Goal: Navigation & Orientation: Find specific page/section

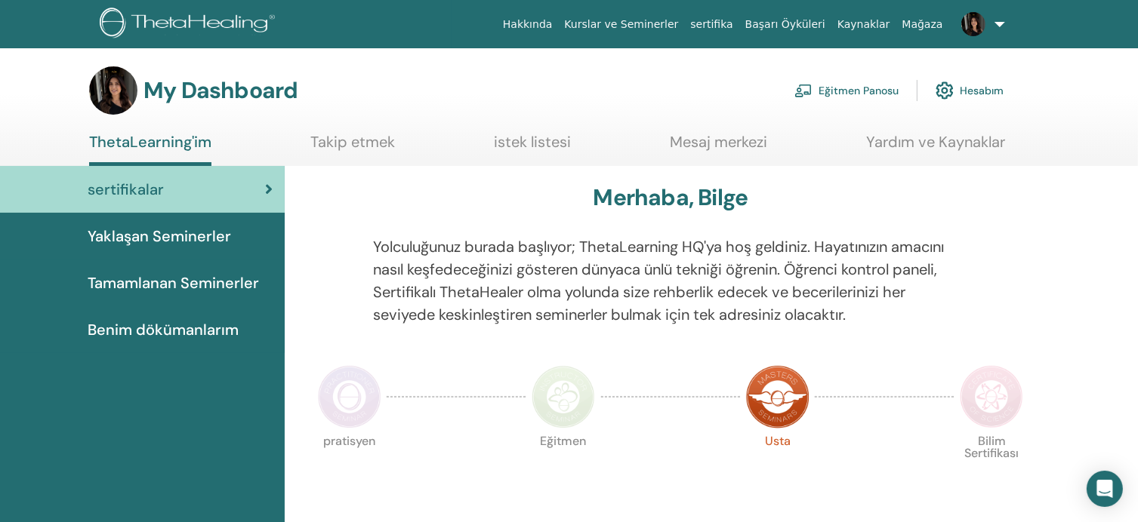
click at [316, 147] on link "Takip etmek" at bounding box center [352, 147] width 85 height 29
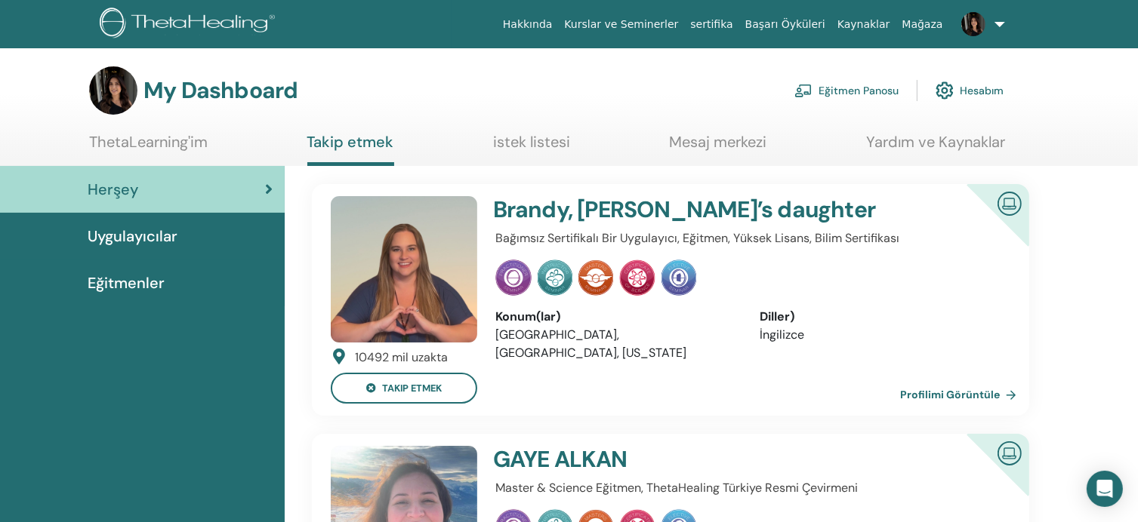
click at [514, 146] on link "istek listesi" at bounding box center [531, 147] width 77 height 29
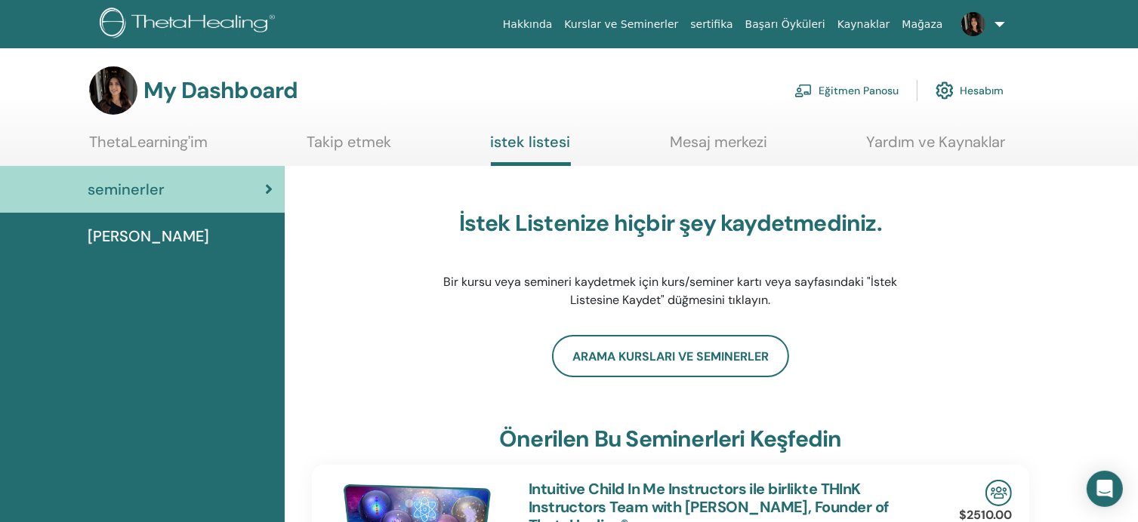
click at [686, 156] on link "Mesaj merkezi" at bounding box center [718, 147] width 97 height 29
